Goal: Task Accomplishment & Management: Use online tool/utility

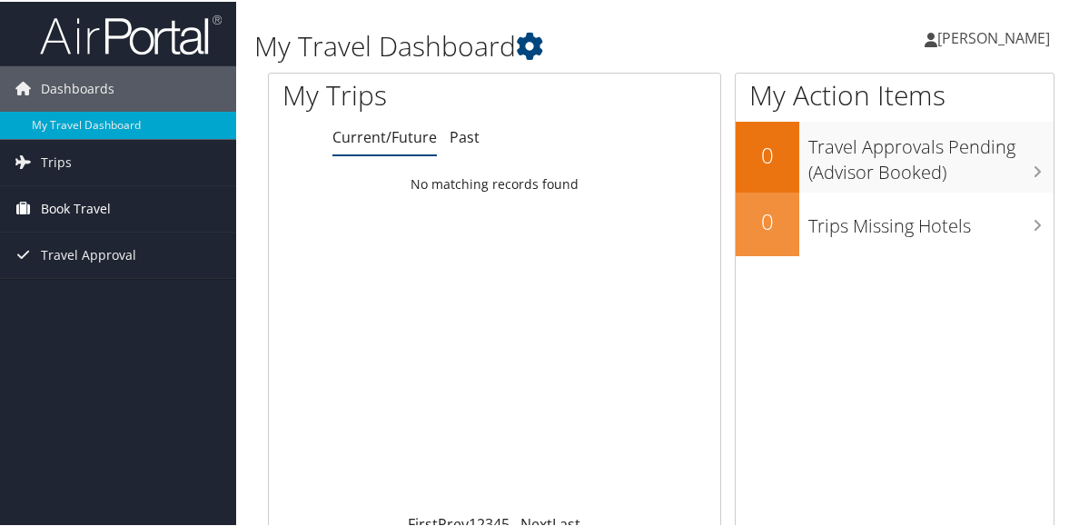
click at [94, 210] on span "Book Travel" at bounding box center [76, 206] width 70 height 45
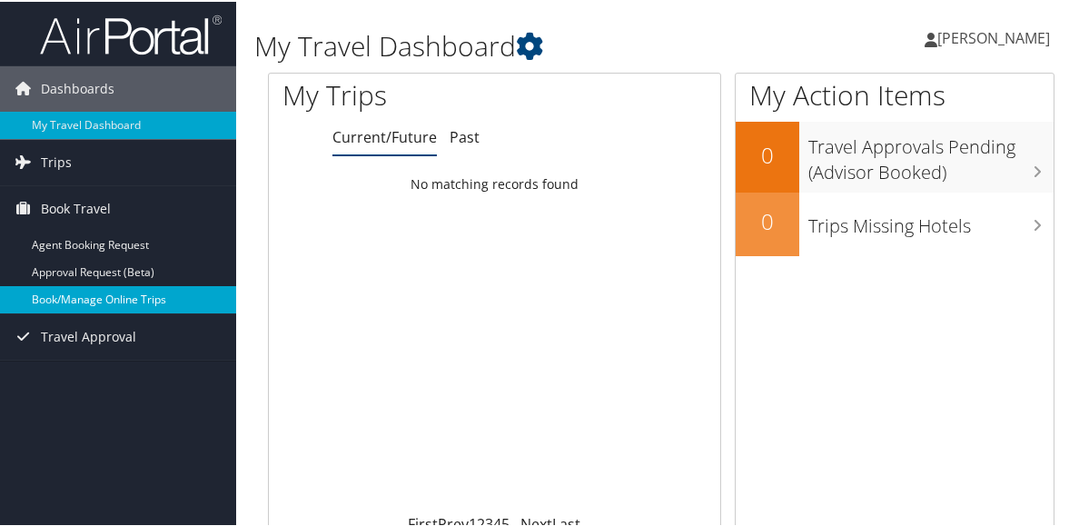
click at [115, 292] on link "Book/Manage Online Trips" at bounding box center [118, 297] width 236 height 27
